Goal: Task Accomplishment & Management: Manage account settings

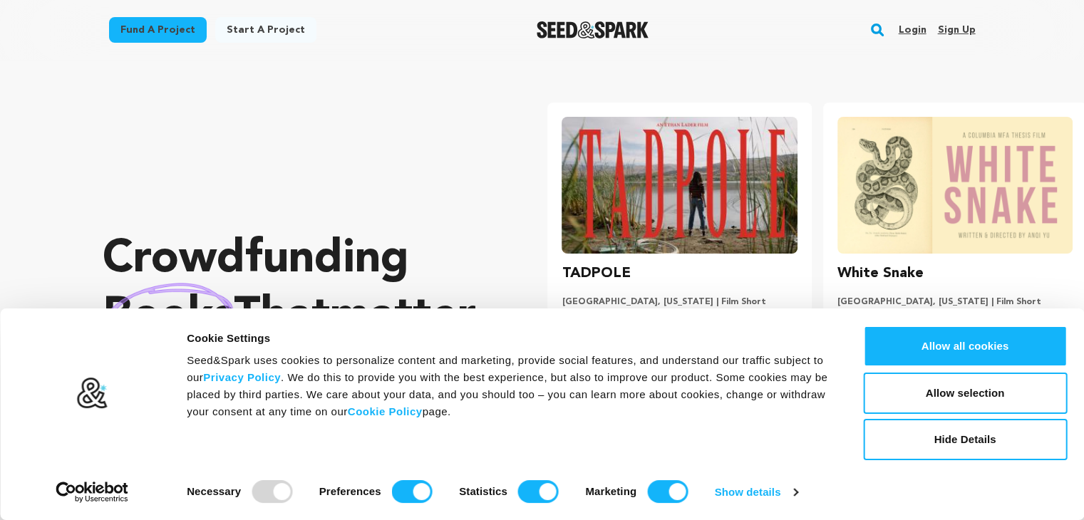
click at [946, 32] on link "Sign up" at bounding box center [956, 30] width 38 height 23
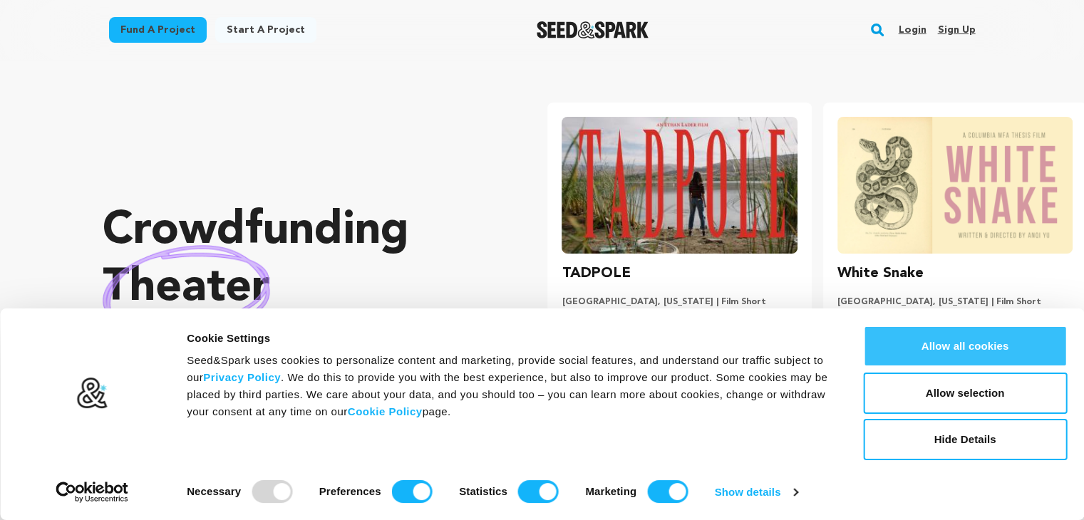
click at [946, 358] on button "Allow all cookies" at bounding box center [965, 346] width 204 height 41
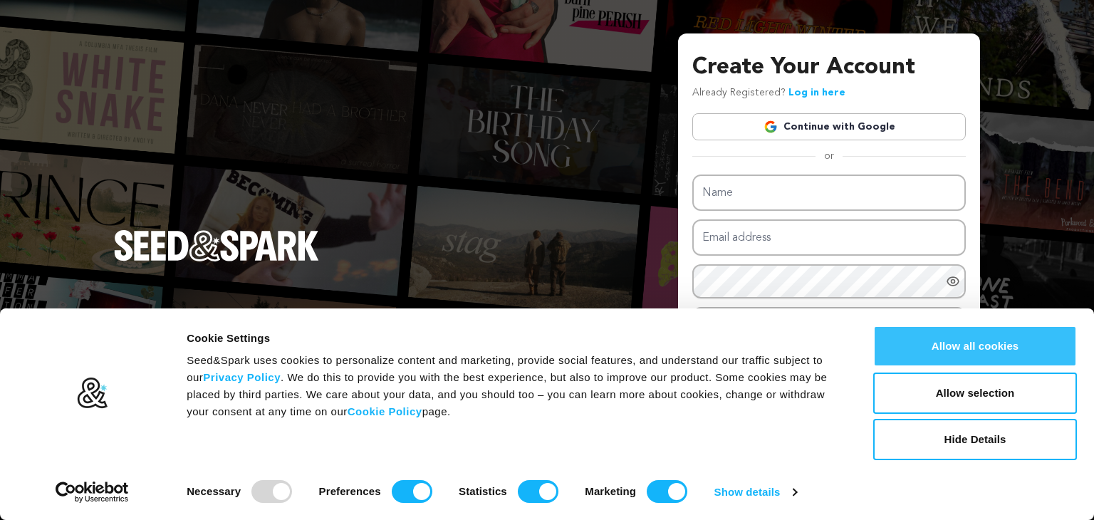
click at [975, 357] on button "Allow all cookies" at bounding box center [976, 346] width 204 height 41
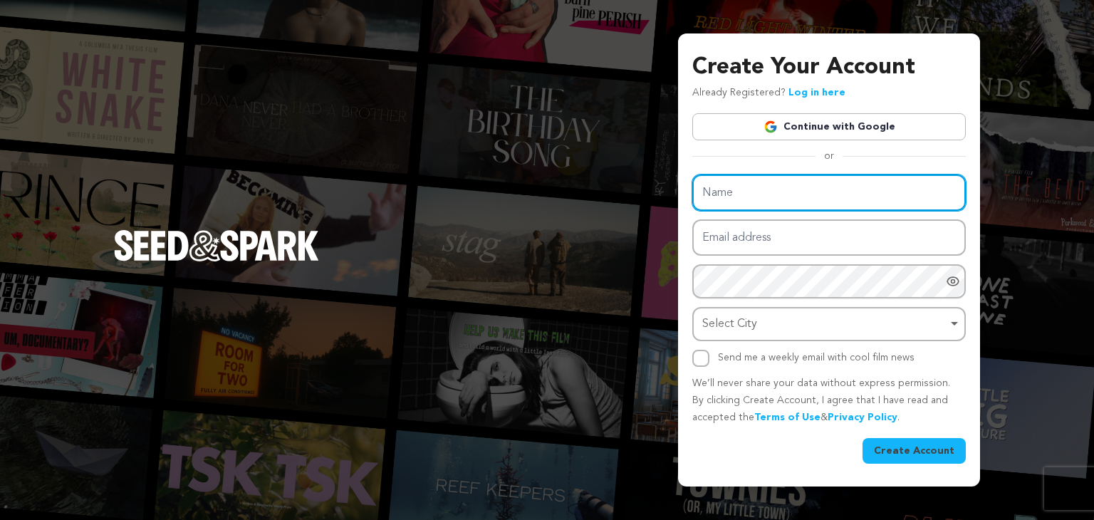
click at [856, 202] on input "Name" at bounding box center [830, 193] width 274 height 36
type input "Tarun Travels"
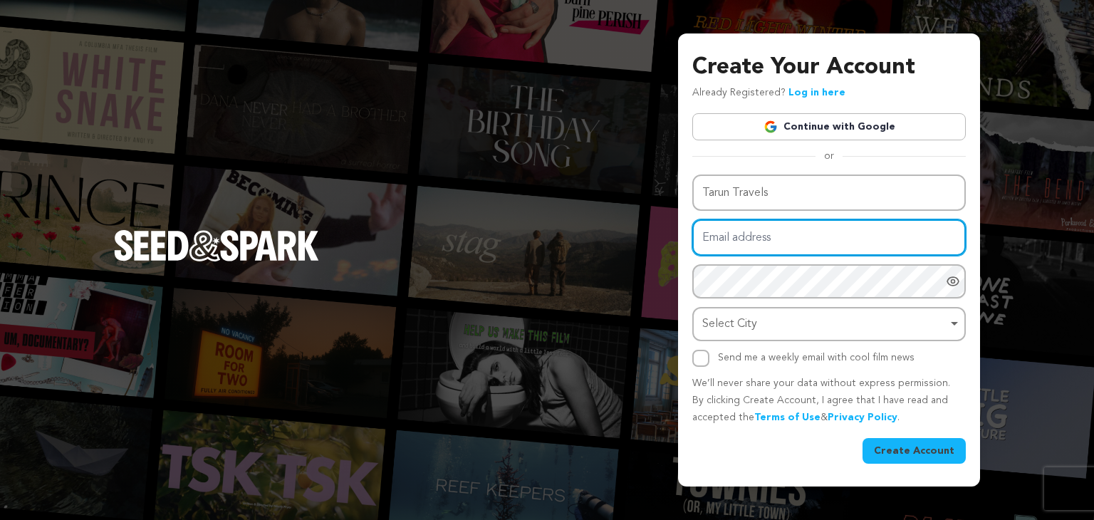
click at [834, 248] on input "Email address" at bounding box center [830, 237] width 274 height 36
type input "taruntarvel@gmail.com"
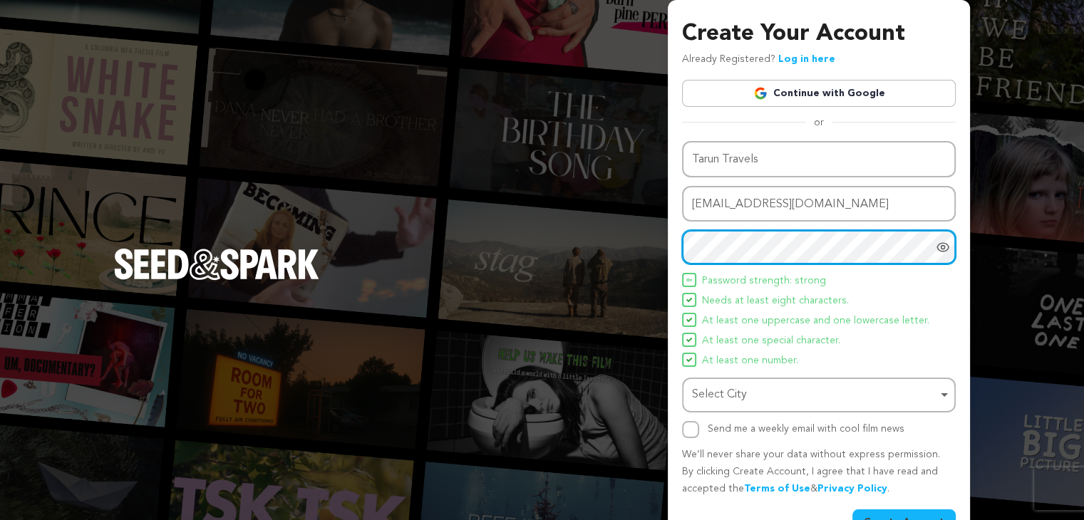
click at [789, 400] on div "Select City Remove item" at bounding box center [814, 395] width 245 height 21
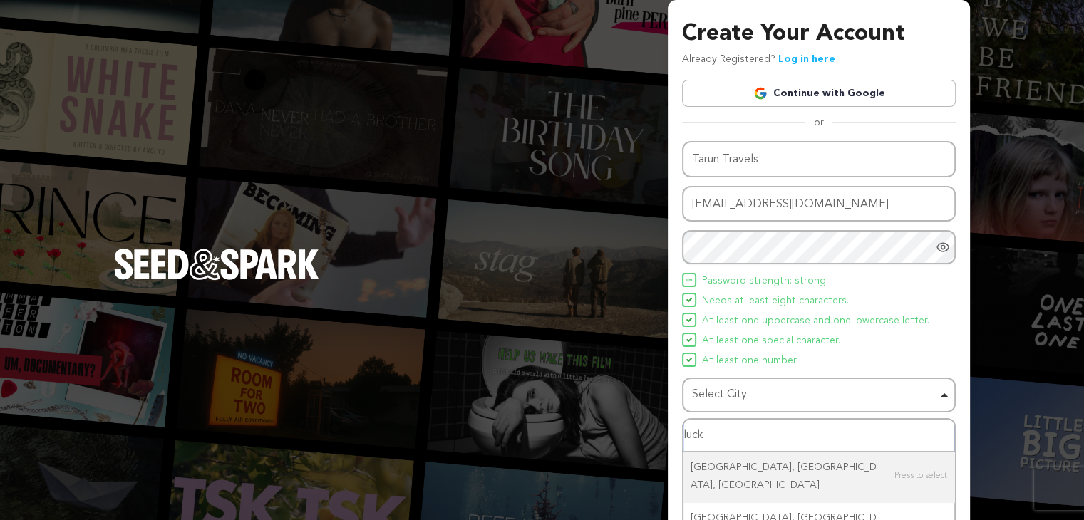
type input "luckn"
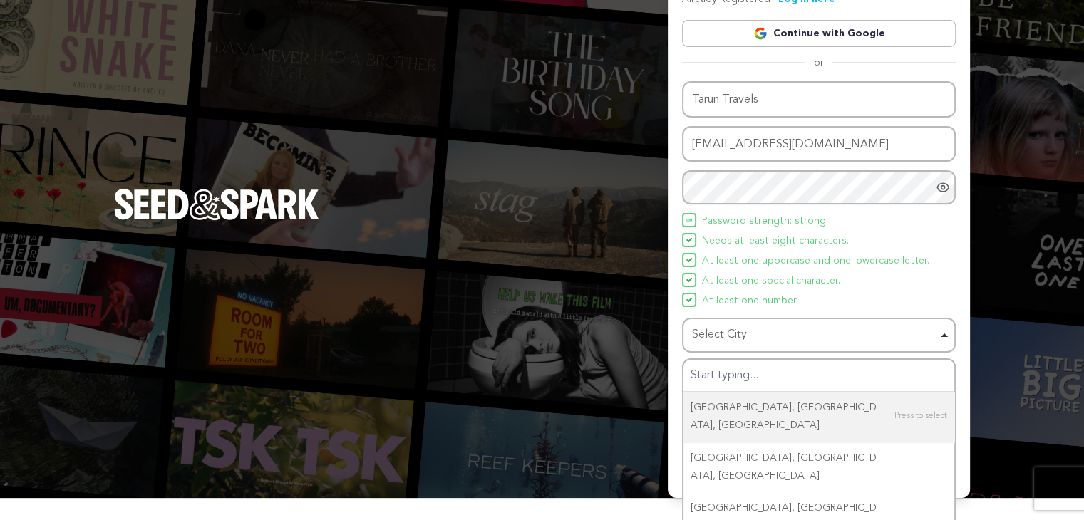
scroll to position [37, 0]
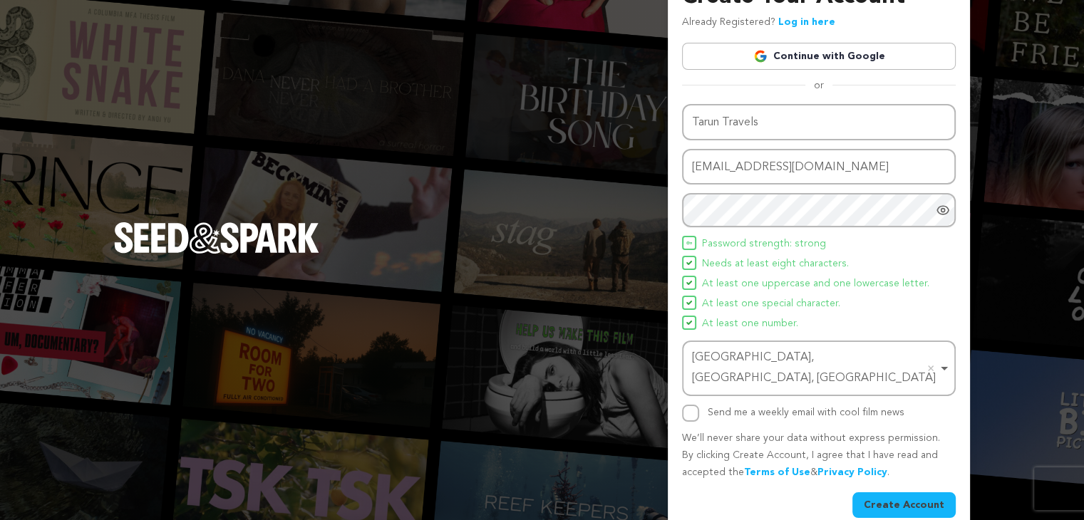
click at [690, 400] on div "Name Tarun Travels Email address taruntarvel@gmail.com Password Password must h…" at bounding box center [819, 311] width 274 height 415
click at [931, 492] on button "Create Account" at bounding box center [903, 505] width 103 height 26
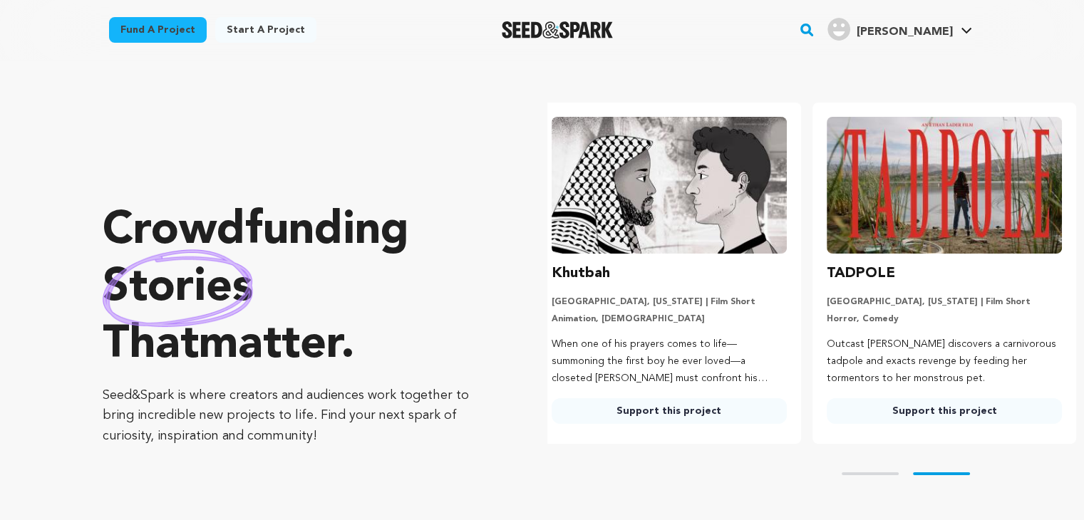
scroll to position [0, 286]
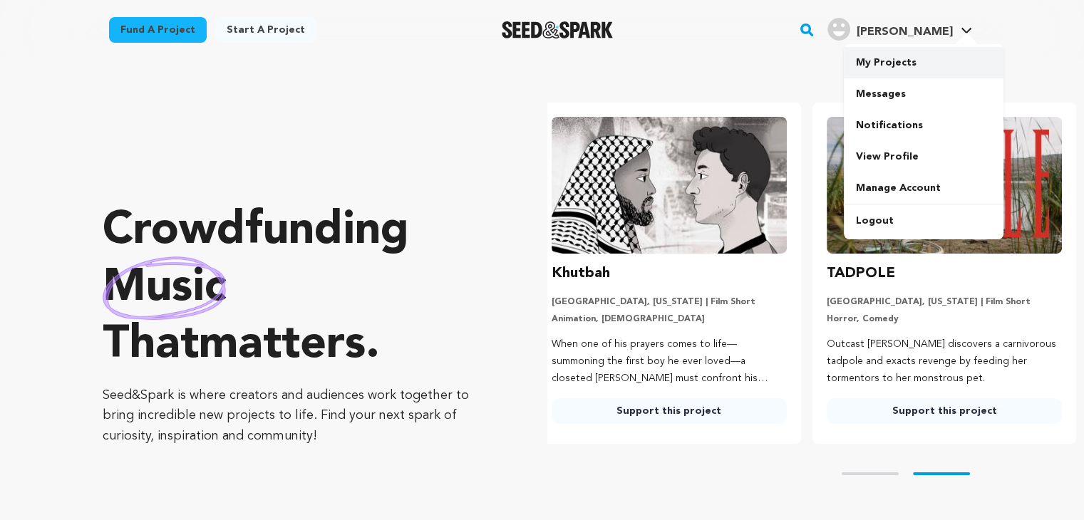
click at [904, 67] on link "My Projects" at bounding box center [924, 62] width 160 height 31
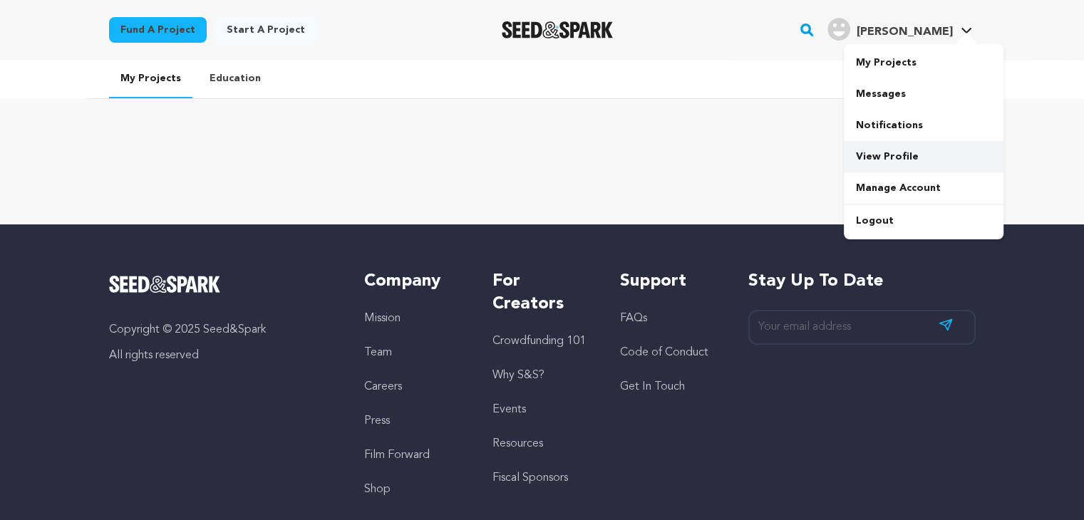
click at [922, 156] on link "View Profile" at bounding box center [924, 156] width 160 height 31
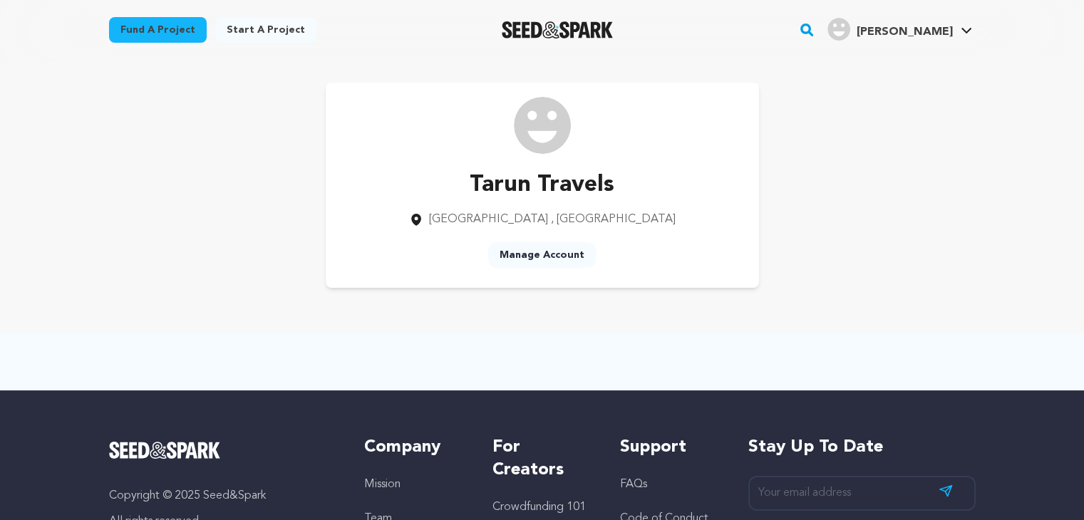
click at [547, 147] on img at bounding box center [542, 125] width 57 height 57
click at [555, 257] on link "Manage Account" at bounding box center [542, 255] width 108 height 26
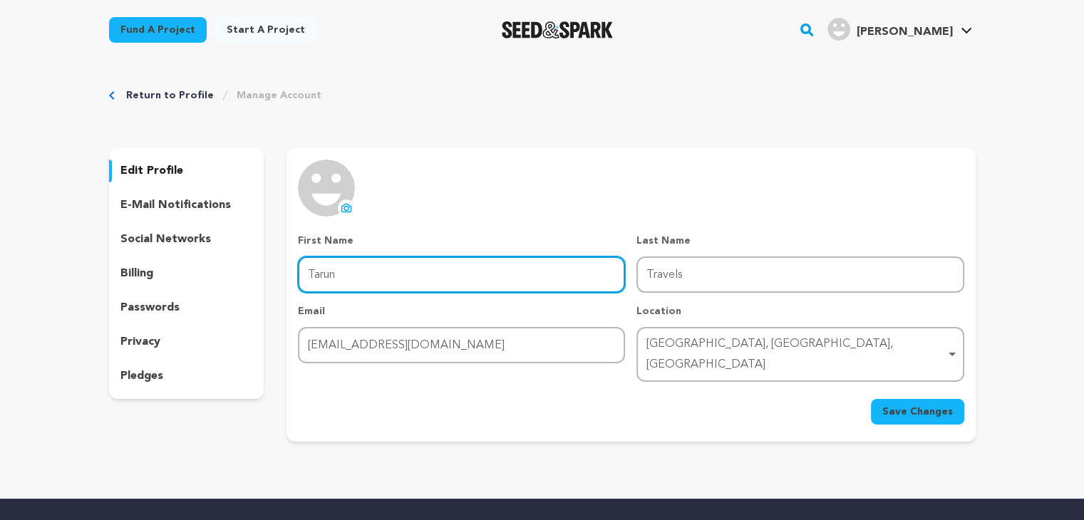
click at [423, 271] on input "Tarun" at bounding box center [461, 275] width 327 height 36
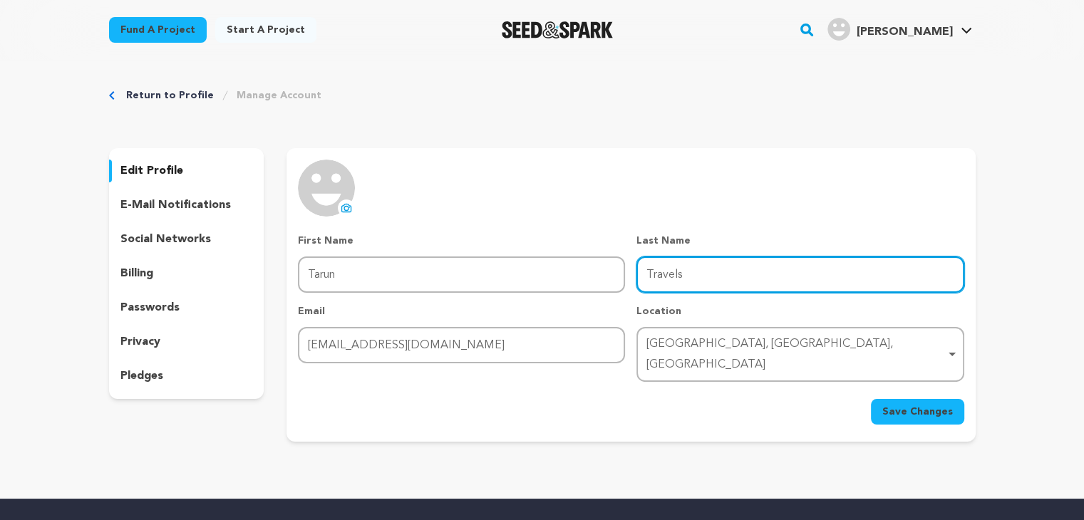
click at [698, 283] on input "Travels" at bounding box center [799, 275] width 327 height 36
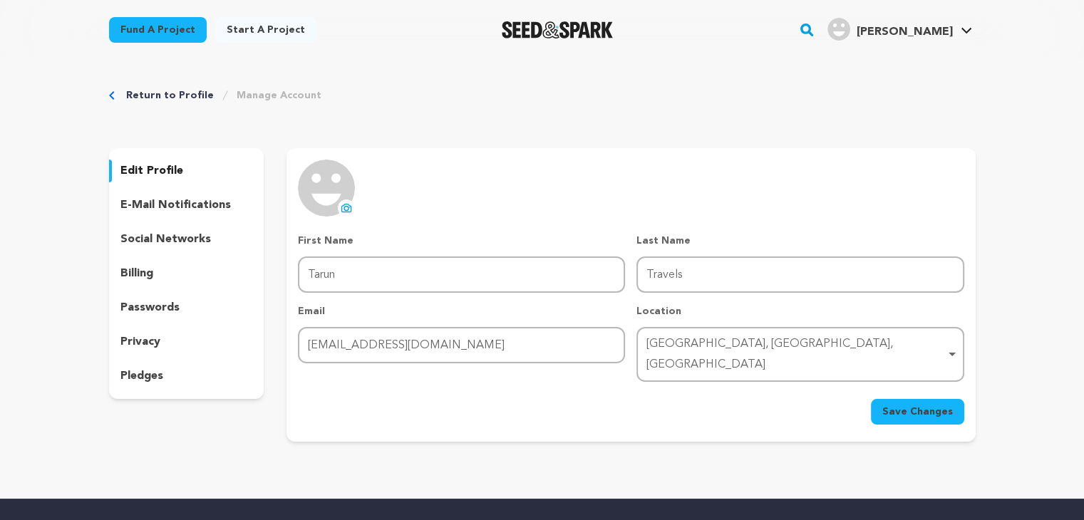
click at [451, 418] on div "uploading spinner upload profile image First Name First Name Tarun Last Name La…" at bounding box center [630, 295] width 688 height 294
click at [168, 174] on p "edit profile" at bounding box center [151, 170] width 63 height 17
click at [150, 165] on p "edit profile" at bounding box center [151, 170] width 63 height 17
click at [350, 210] on icon at bounding box center [346, 207] width 11 height 11
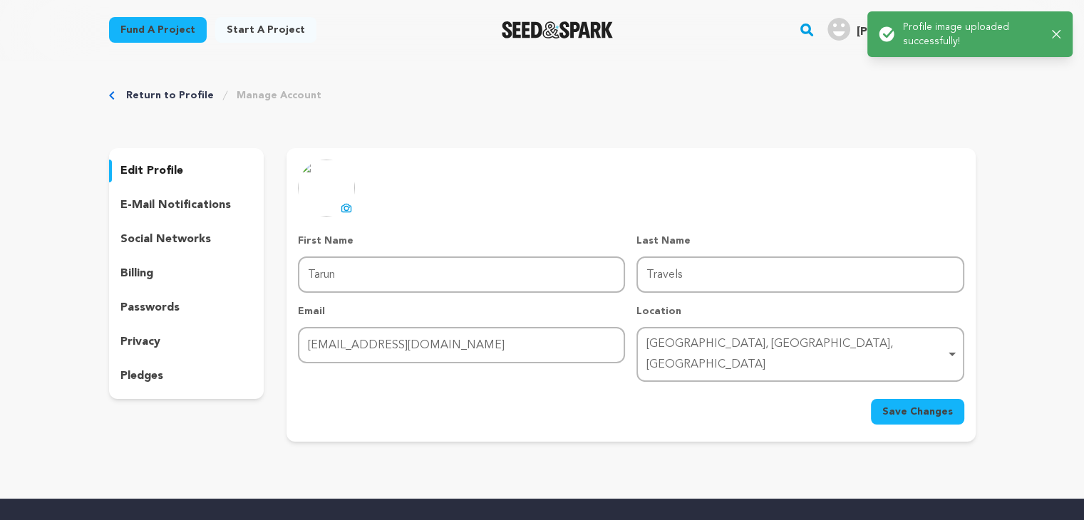
click at [899, 405] on span "Save Changes" at bounding box center [917, 412] width 71 height 14
click at [629, 145] on div "Return to Profile Manage Account edit profile e-mail notifications social netwo…" at bounding box center [542, 268] width 912 height 416
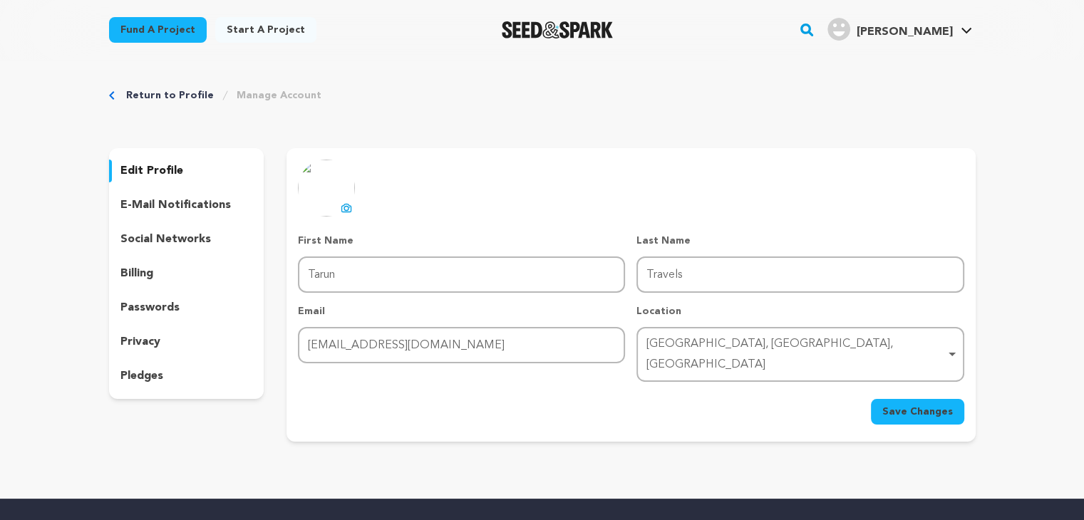
click at [180, 195] on div "e-mail notifications" at bounding box center [186, 205] width 155 height 23
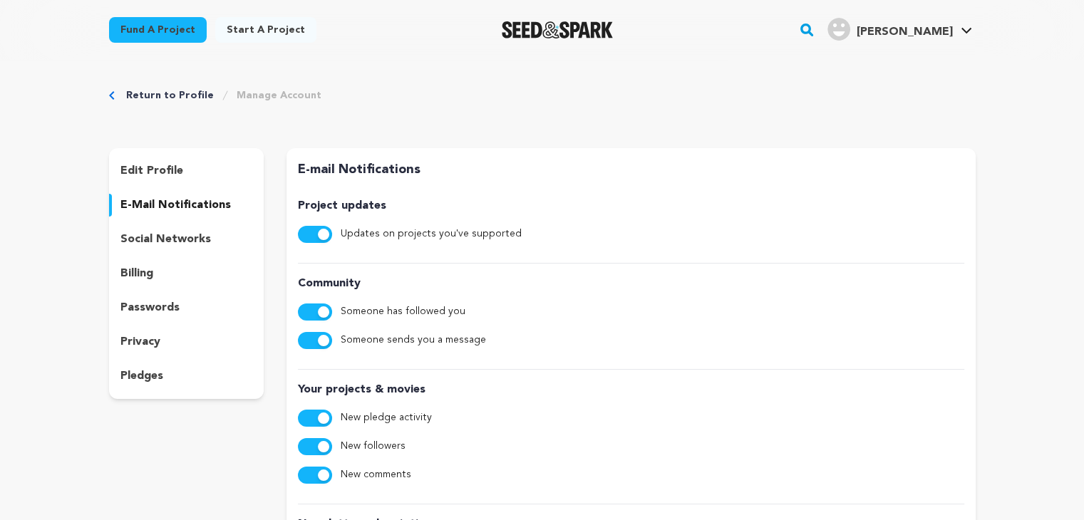
click at [188, 237] on p "social networks" at bounding box center [165, 239] width 90 height 17
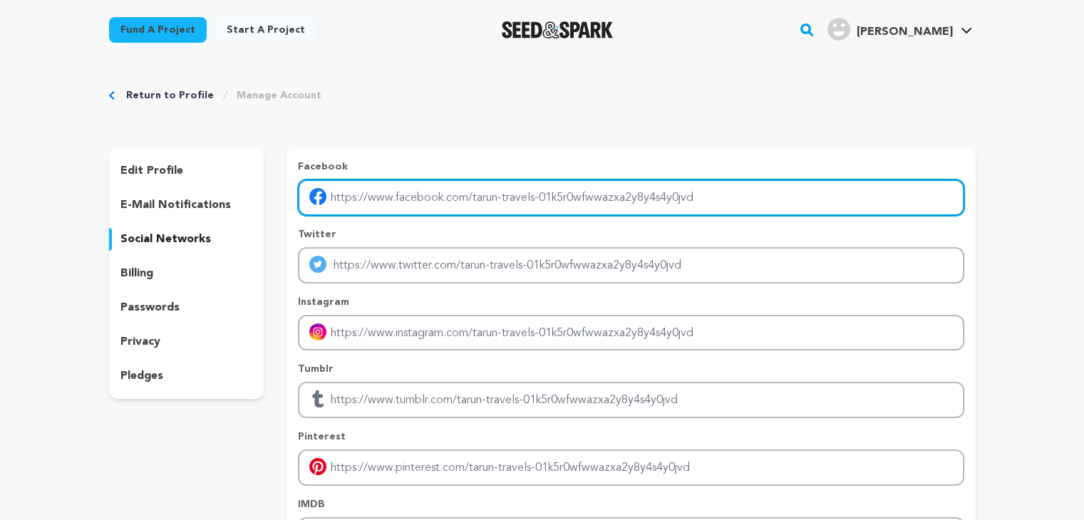
drag, startPoint x: 358, startPoint y: 192, endPoint x: 698, endPoint y: 192, distance: 339.9
click at [698, 192] on input "Enter facebook profile link" at bounding box center [631, 198] width 666 height 36
click at [703, 195] on input "Enter facebook profile link" at bounding box center [631, 198] width 666 height 36
click at [396, 207] on input "Enter facebook profile link" at bounding box center [631, 198] width 666 height 36
paste input "https://www.facebook.com/taruntaxi"
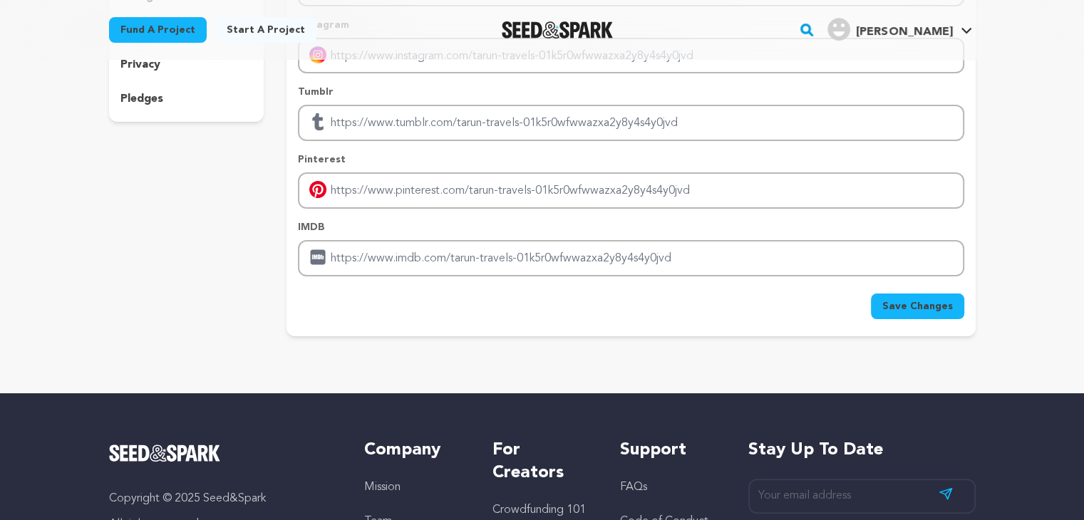
scroll to position [285, 0]
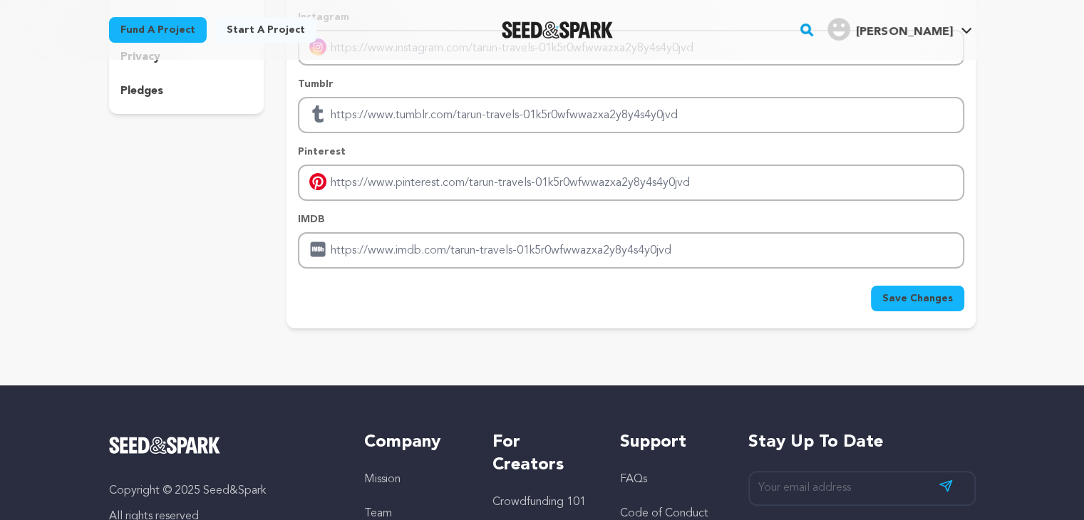
type input "https://www.facebook.com/taruntaxi"
click at [945, 291] on span "Save Changes" at bounding box center [917, 298] width 71 height 14
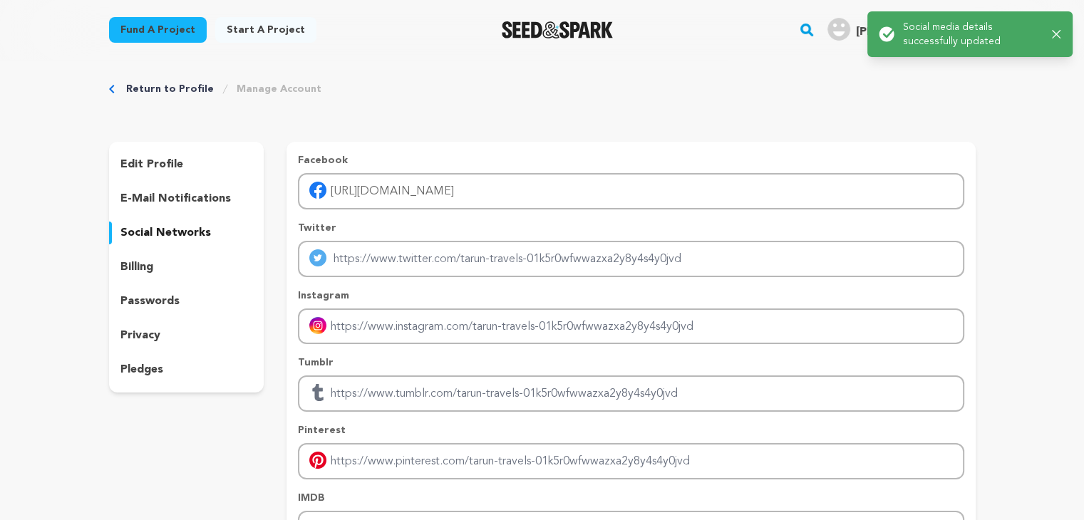
scroll to position [0, 0]
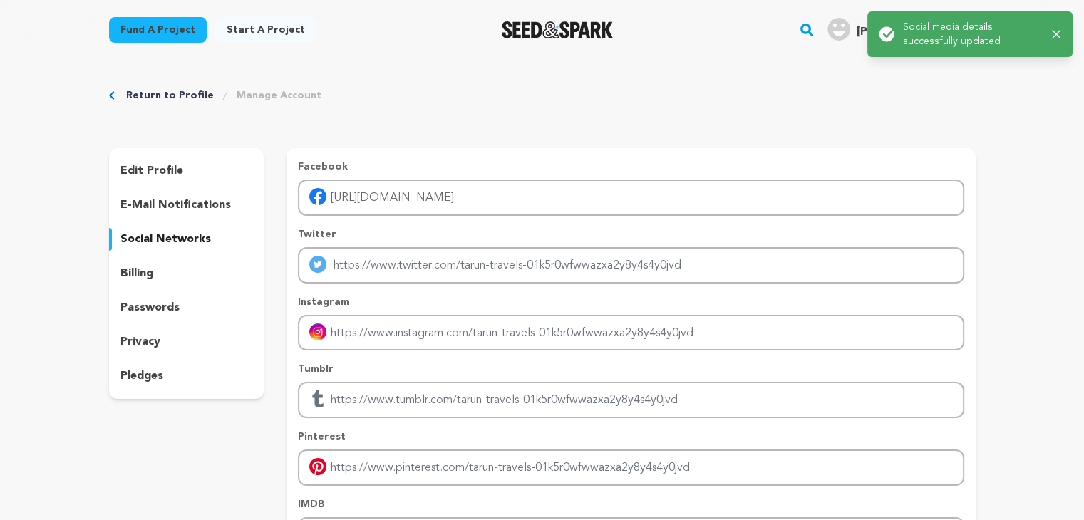
click at [156, 269] on div "billing" at bounding box center [186, 273] width 155 height 23
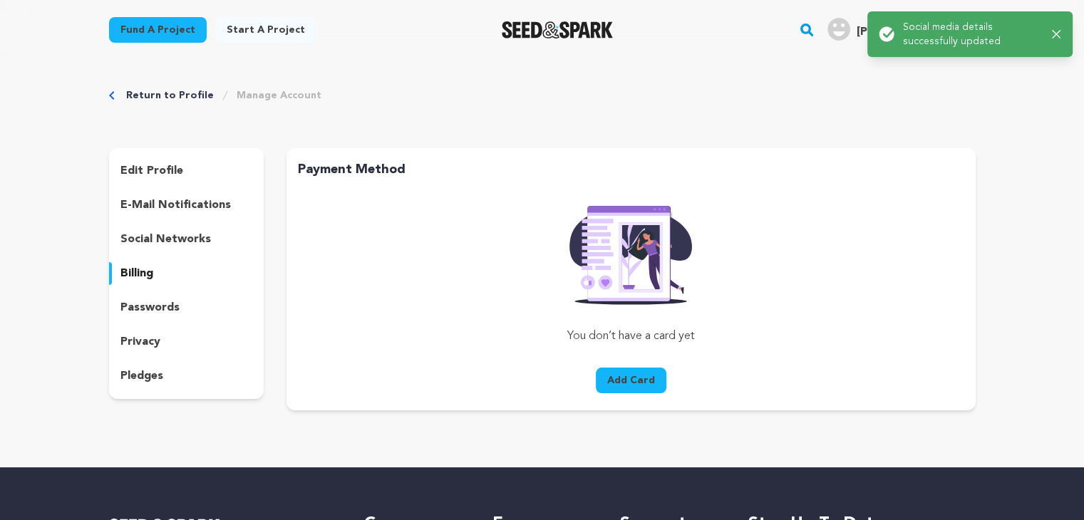
click at [157, 303] on p "passwords" at bounding box center [149, 307] width 59 height 17
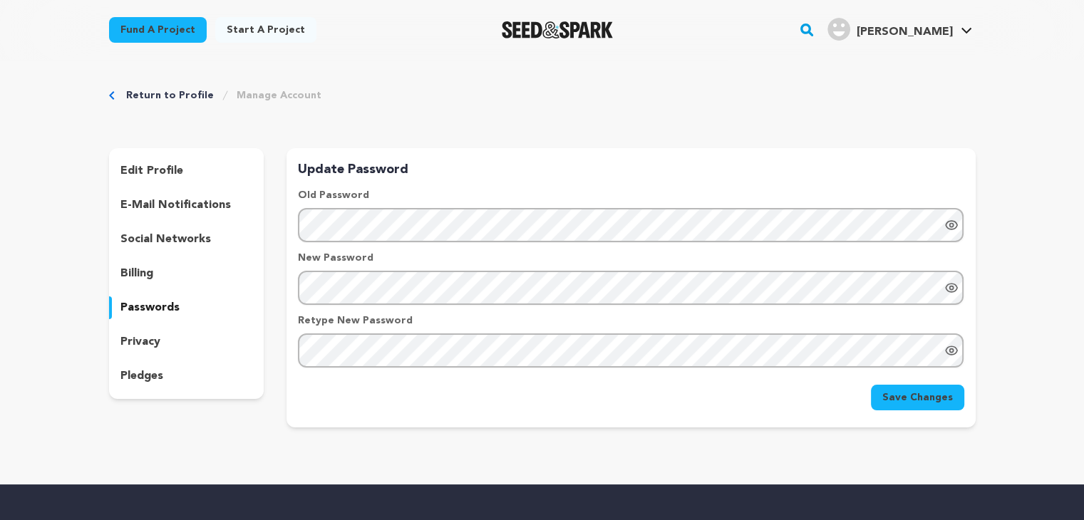
click at [147, 346] on p "privacy" at bounding box center [140, 341] width 40 height 17
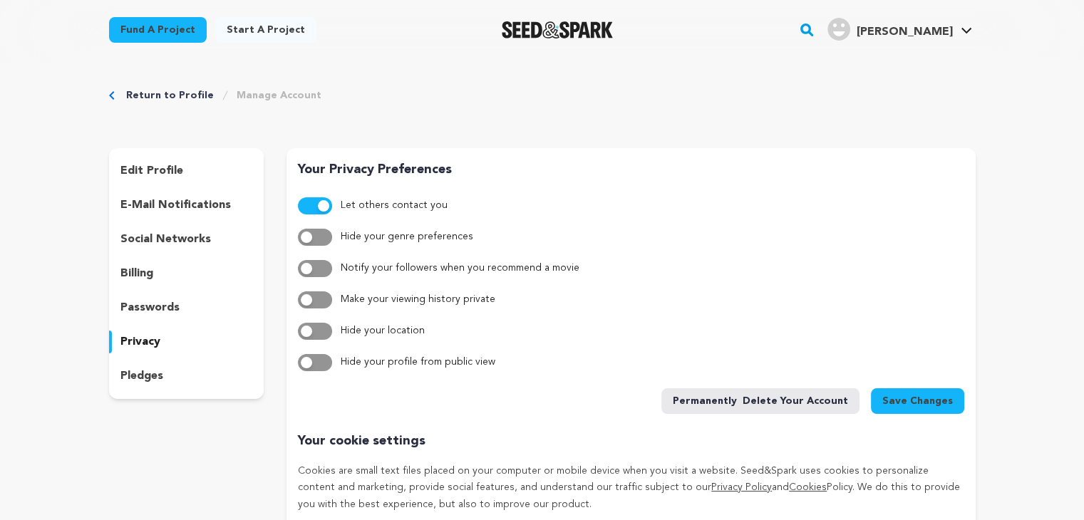
click at [141, 384] on p "pledges" at bounding box center [141, 376] width 43 height 17
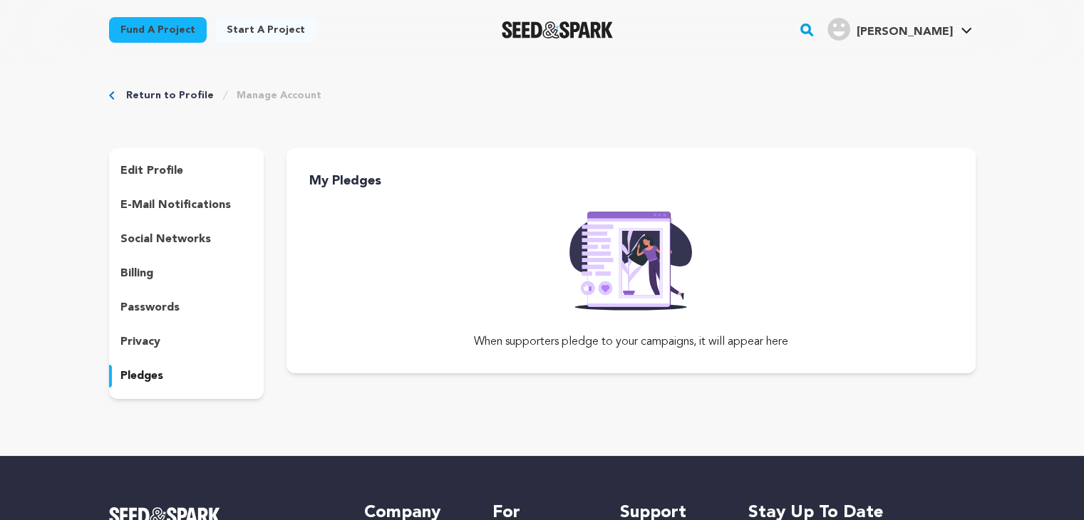
click at [166, 177] on p "edit profile" at bounding box center [151, 170] width 63 height 17
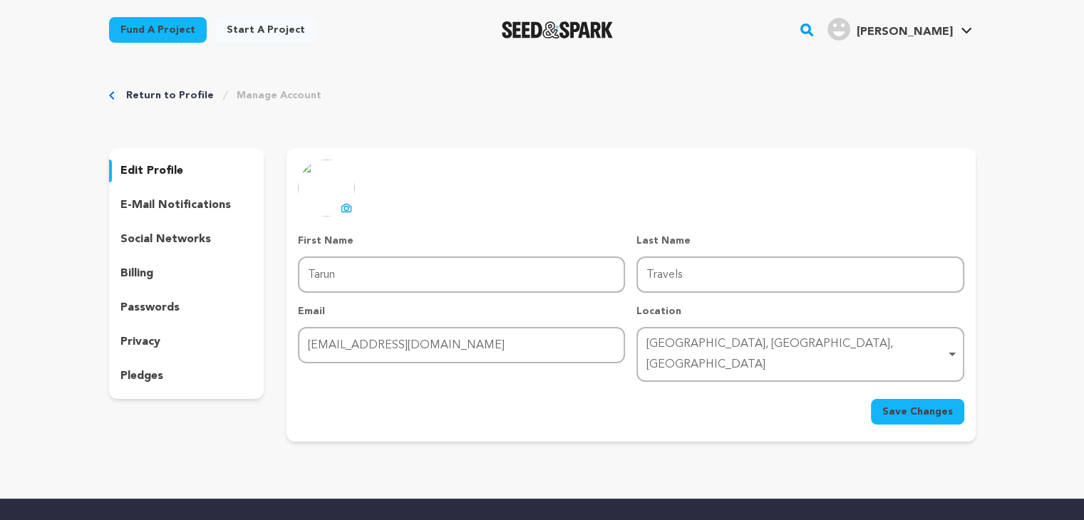
click at [171, 170] on p "edit profile" at bounding box center [151, 170] width 63 height 17
click at [907, 405] on span "Save Changes" at bounding box center [917, 412] width 71 height 14
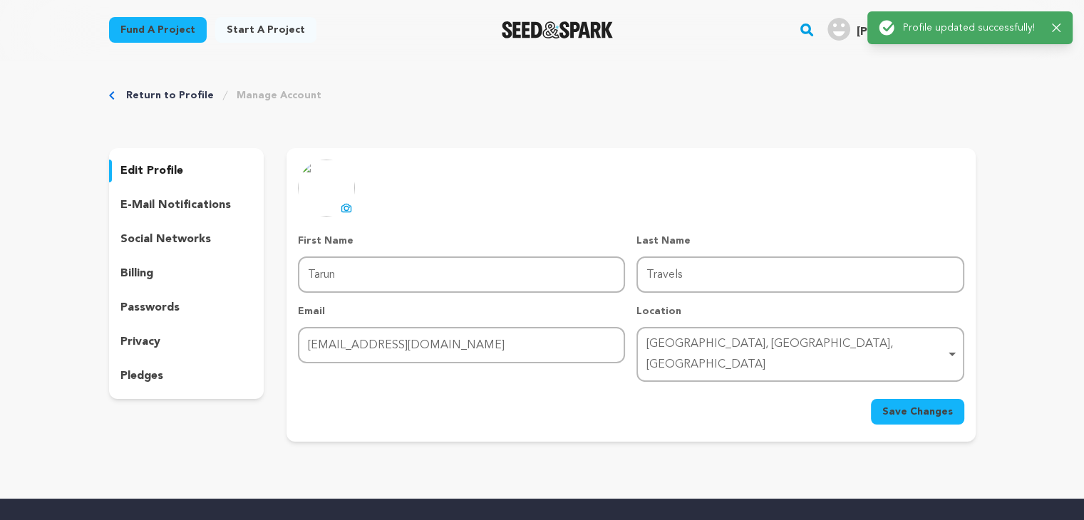
click at [829, 80] on div "Return to Profile Manage Account edit profile e-mail notifications social netwo…" at bounding box center [542, 268] width 912 height 416
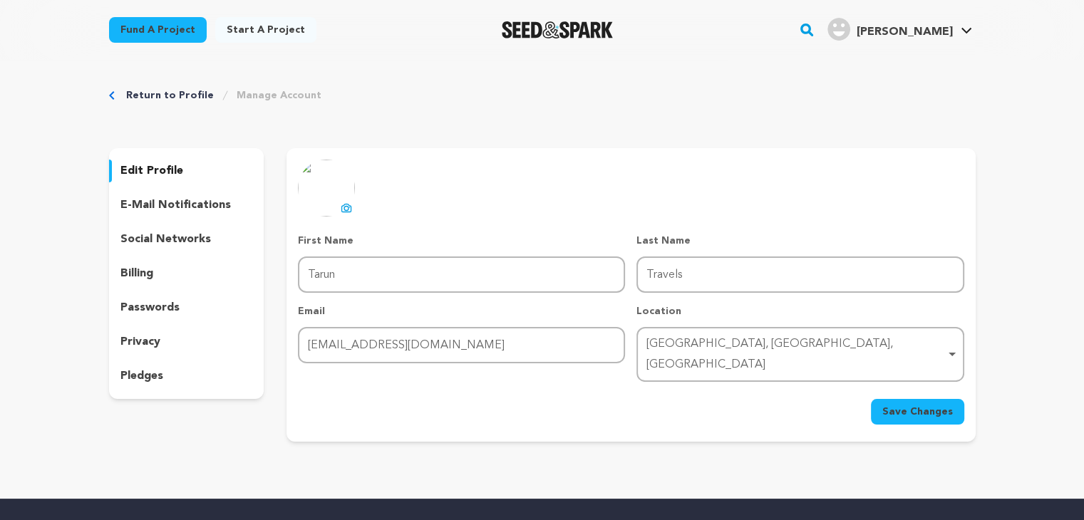
click at [271, 25] on link "Start a project" at bounding box center [265, 30] width 101 height 26
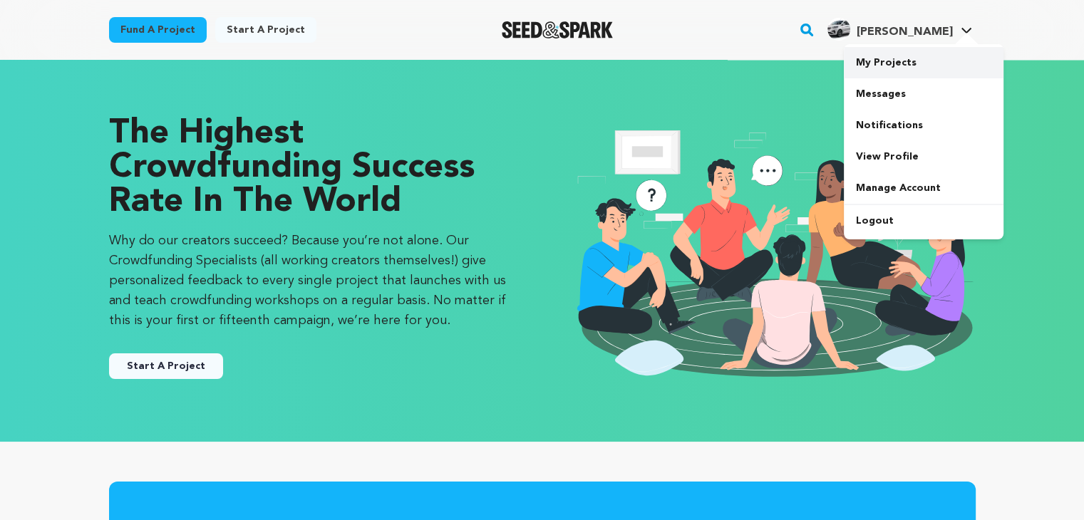
click at [911, 66] on link "My Projects" at bounding box center [924, 62] width 160 height 31
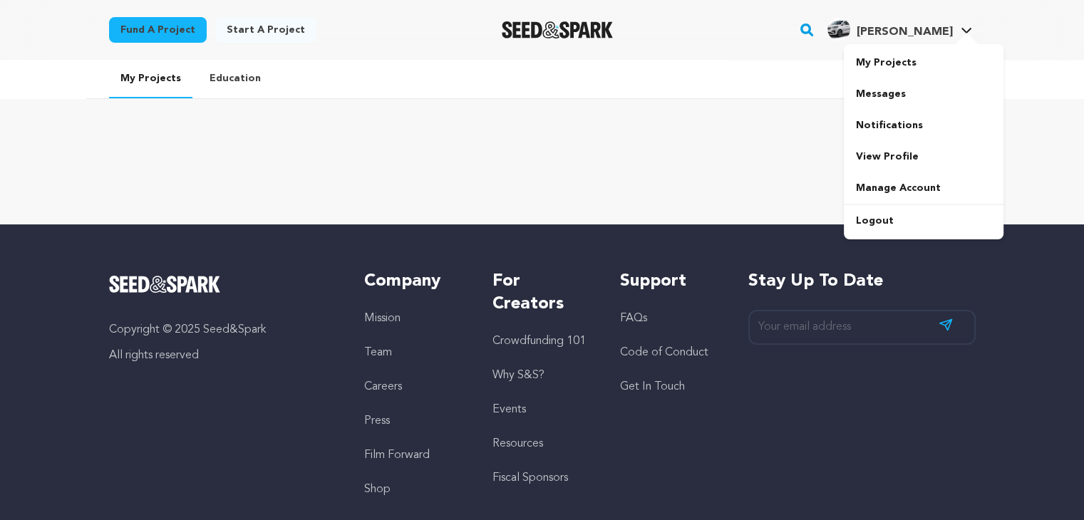
click at [976, 36] on div at bounding box center [966, 40] width 29 height 14
click at [907, 160] on link "View Profile" at bounding box center [924, 156] width 160 height 31
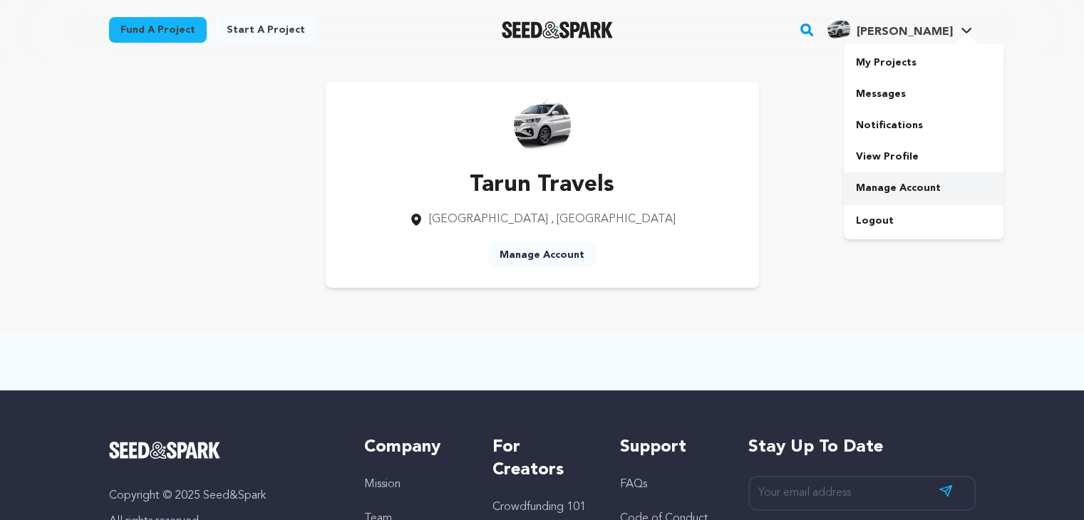
click at [911, 190] on link "Manage Account" at bounding box center [924, 187] width 160 height 31
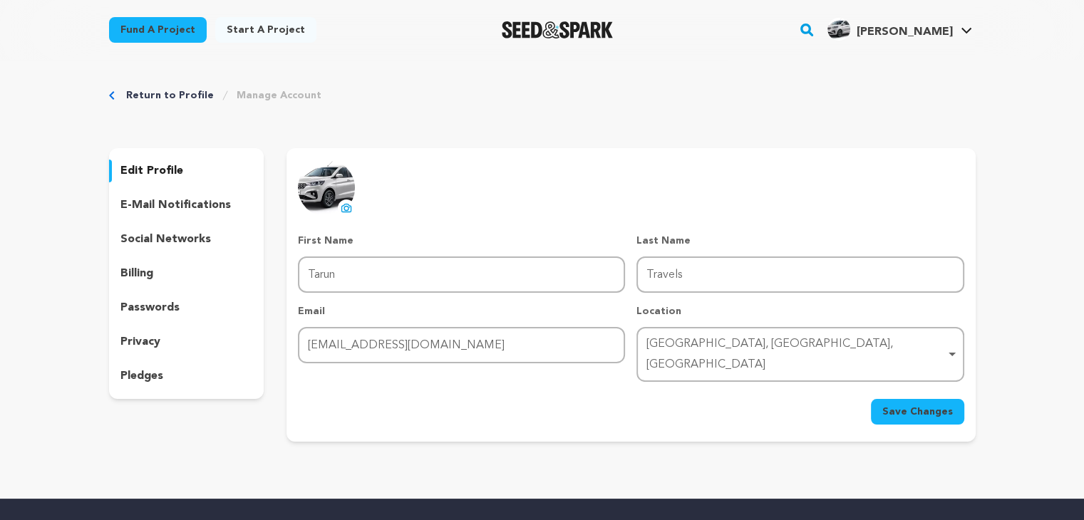
click at [906, 405] on span "Save Changes" at bounding box center [917, 412] width 71 height 14
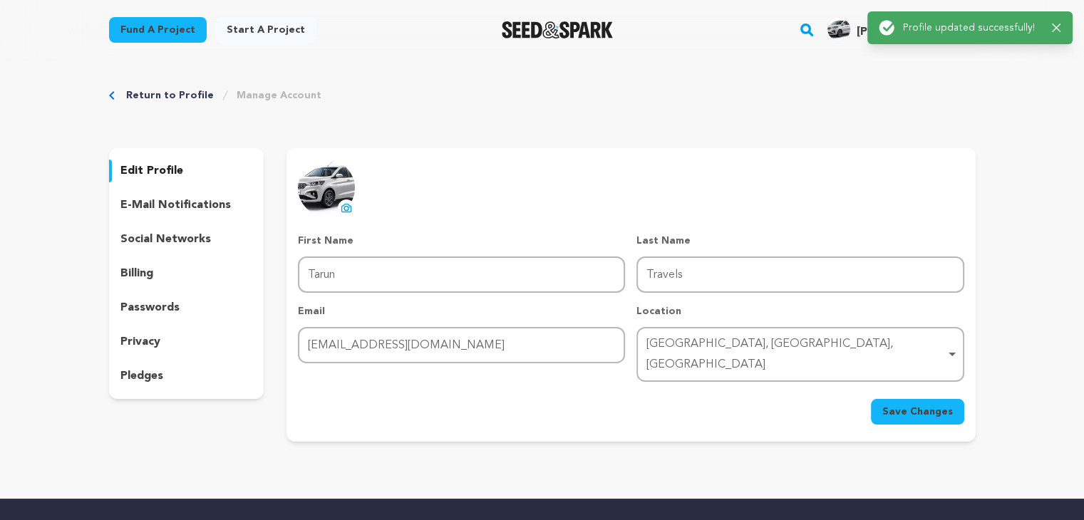
click at [935, 52] on div "Success: Info: Warning: Error: Profile updated successfully! Close notification" at bounding box center [970, 28] width 228 height 56
click at [1052, 24] on icon "button" at bounding box center [1056, 28] width 9 height 9
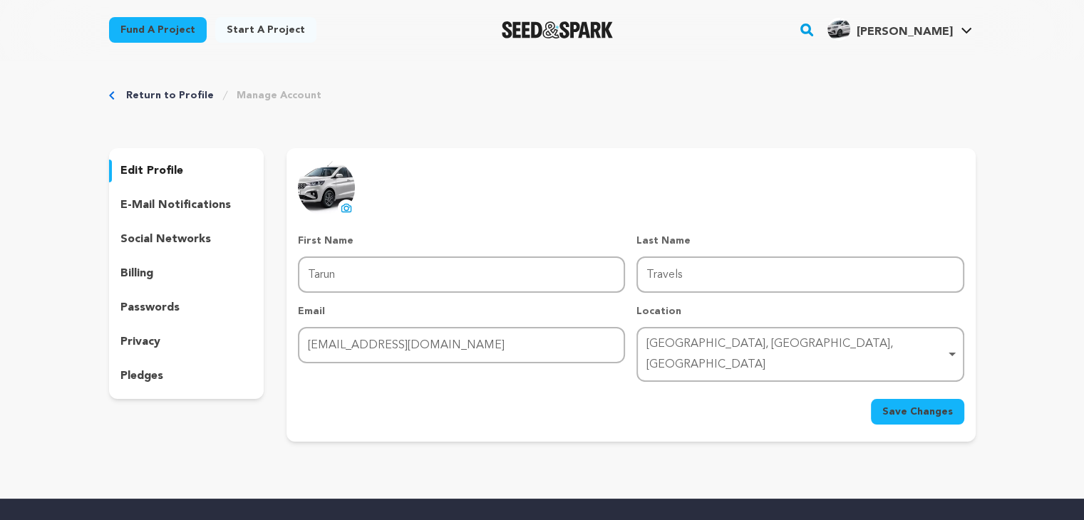
click at [963, 31] on icon at bounding box center [966, 30] width 11 height 7
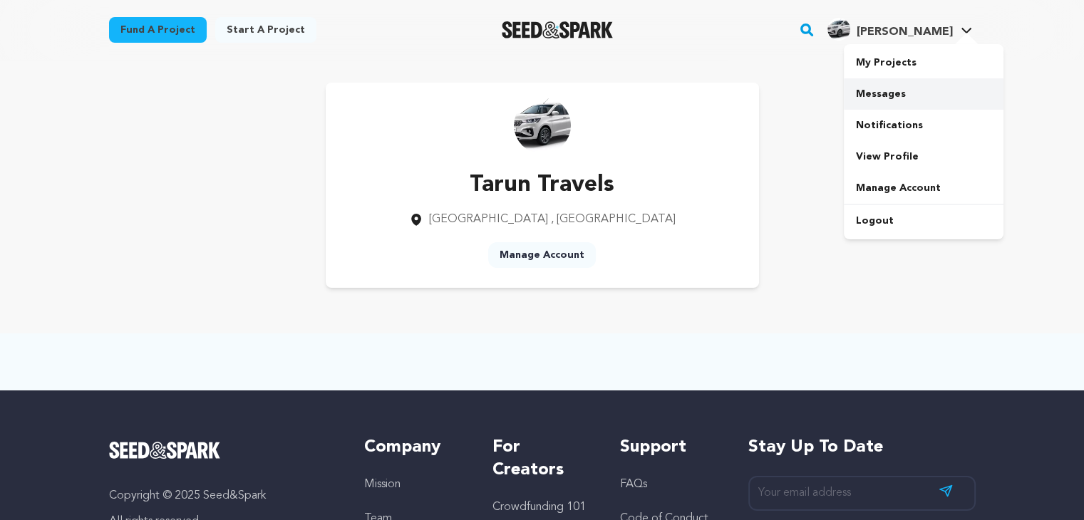
click at [938, 90] on link "Messages" at bounding box center [924, 93] width 160 height 31
